Goal: Transaction & Acquisition: Purchase product/service

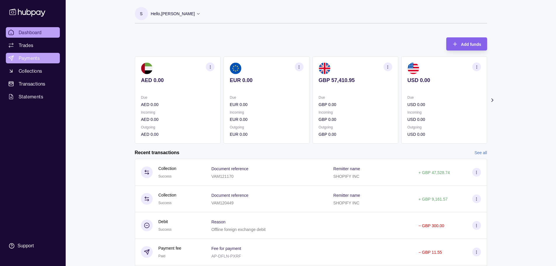
click at [37, 58] on span "Payments" at bounding box center [29, 58] width 21 height 7
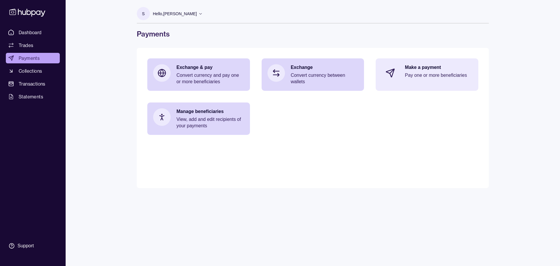
click at [399, 79] on div "Make a payment Pay one or more beneficiaries" at bounding box center [427, 72] width 103 height 29
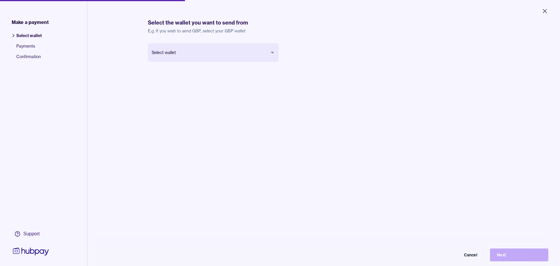
click at [199, 49] on body "Close Make a payment Select wallet Payments Confirmation Support Select the wal…" at bounding box center [280, 133] width 560 height 266
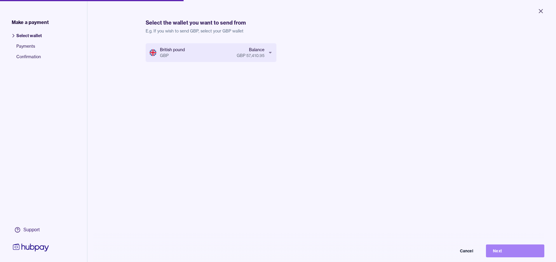
click at [505, 255] on button "Next" at bounding box center [515, 250] width 58 height 13
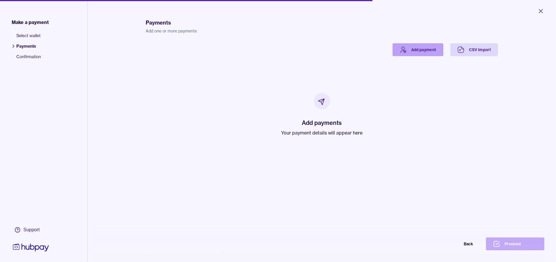
click at [406, 48] on link "Add payment" at bounding box center [418, 49] width 51 height 13
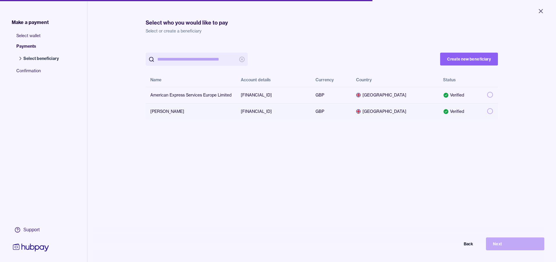
click at [487, 110] on button "button" at bounding box center [490, 111] width 6 height 6
click at [506, 250] on button "Next" at bounding box center [515, 243] width 58 height 13
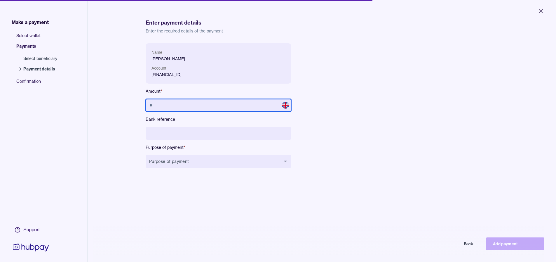
click at [227, 106] on input "text" at bounding box center [219, 105] width 146 height 13
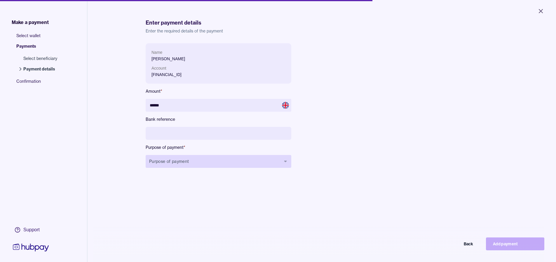
click at [177, 160] on button "Purpose of payment" at bounding box center [219, 161] width 146 height 13
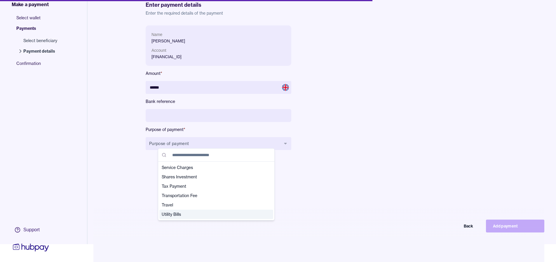
scroll to position [28, 0]
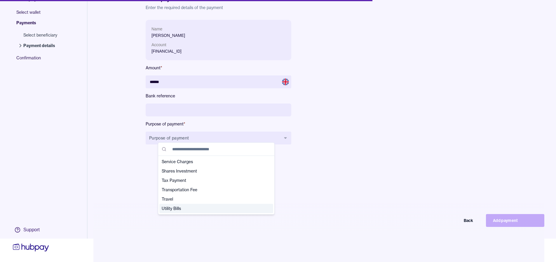
click at [199, 208] on span "Utility Bills" at bounding box center [213, 208] width 102 height 6
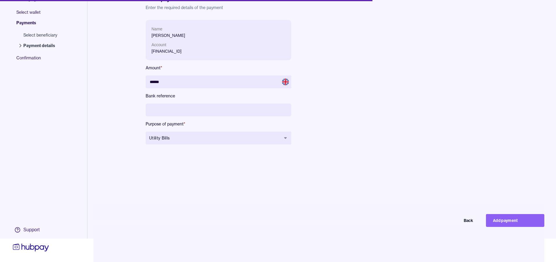
click at [268, 174] on div "Name [PERSON_NAME] Account [FINANCIAL_ID] Amount * ****** Bank reference Purpos…" at bounding box center [322, 151] width 352 height 262
click at [513, 222] on button "Add payment" at bounding box center [515, 220] width 58 height 13
type input "*****"
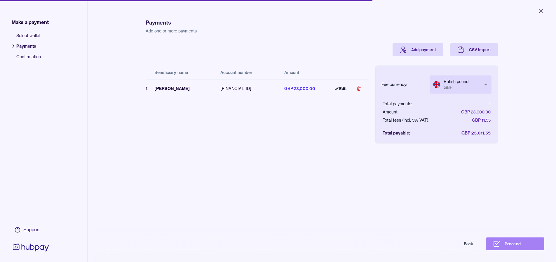
click at [519, 245] on button "Proceed" at bounding box center [515, 243] width 58 height 13
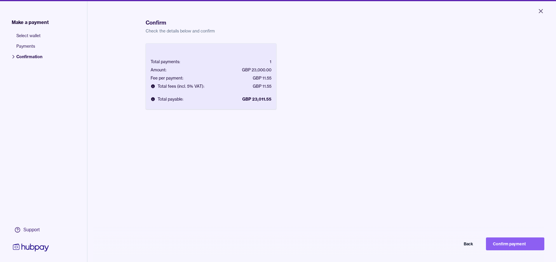
click at [519, 245] on button "Confirm payment" at bounding box center [515, 243] width 58 height 13
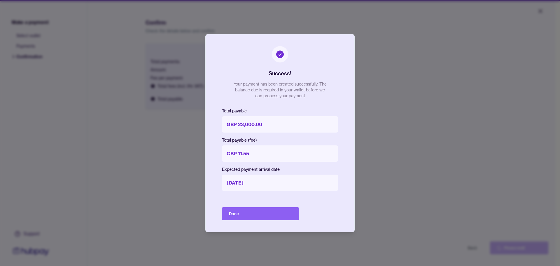
click at [277, 212] on button "Done" at bounding box center [260, 213] width 77 height 13
